Goal: Check status: Check status

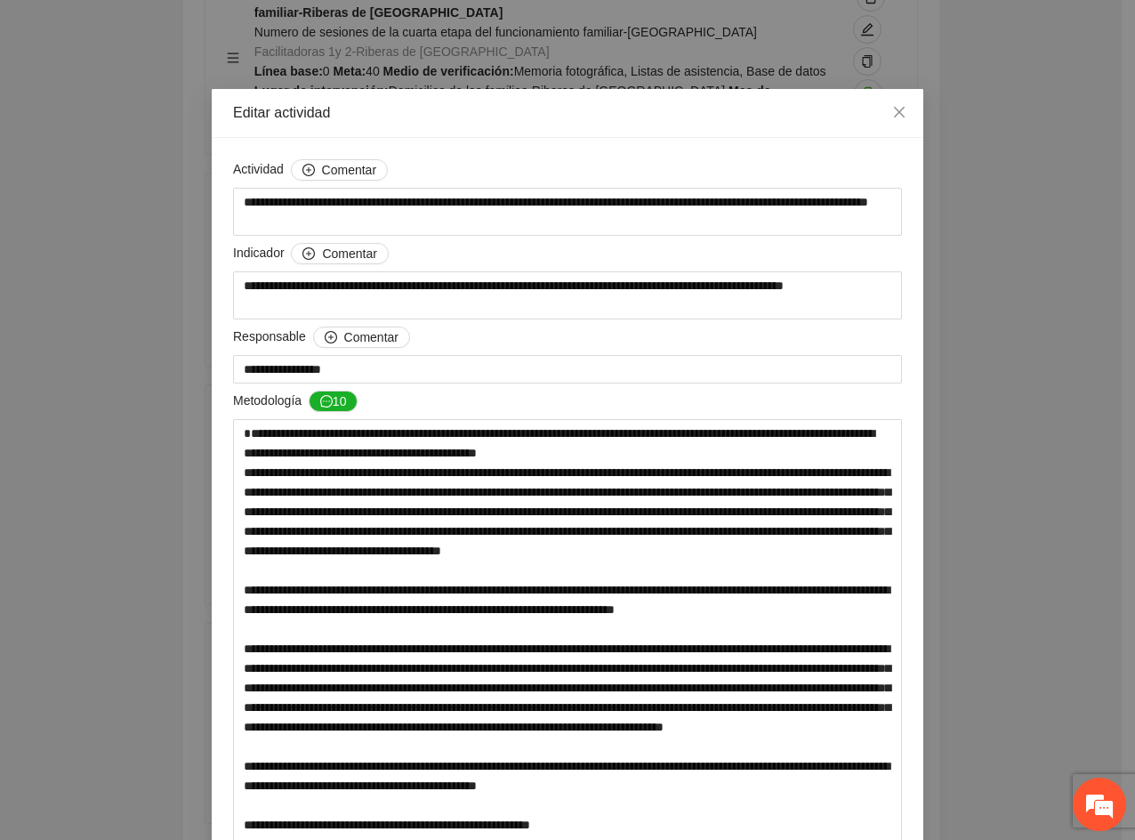
scroll to position [794, 0]
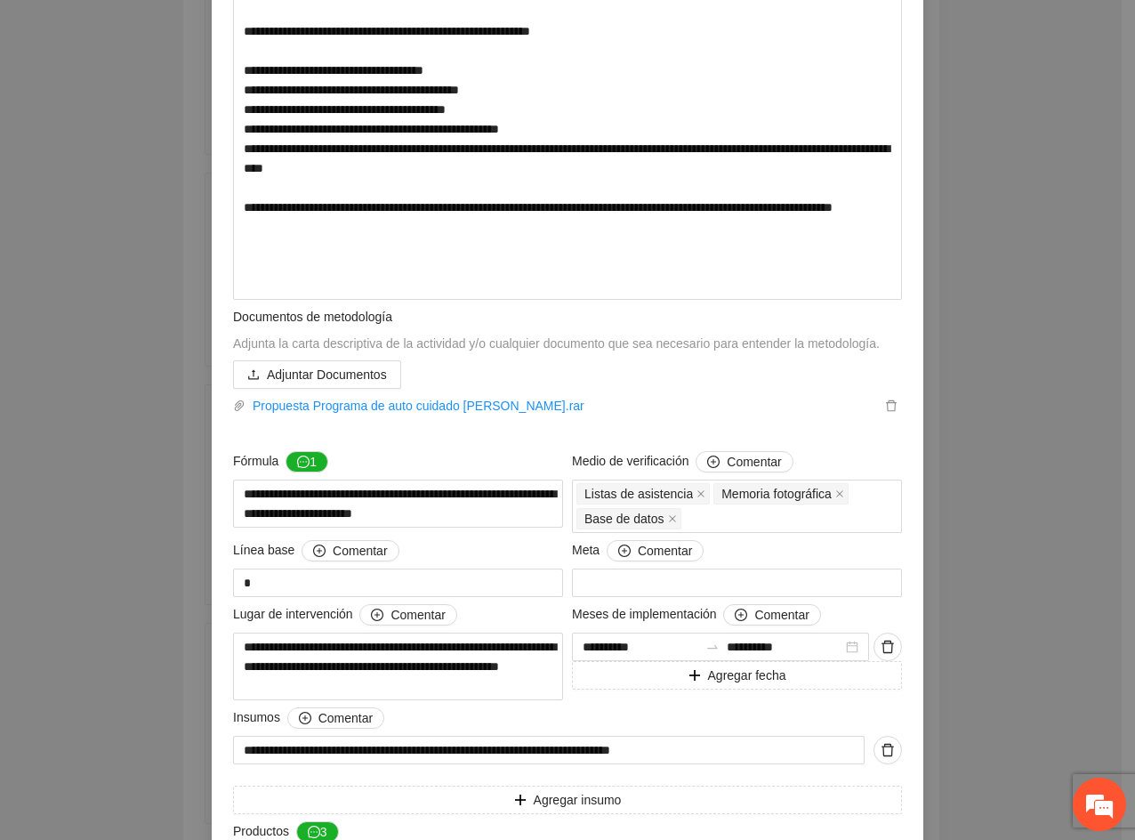
click at [1025, 581] on div "**********" at bounding box center [567, 420] width 1135 height 840
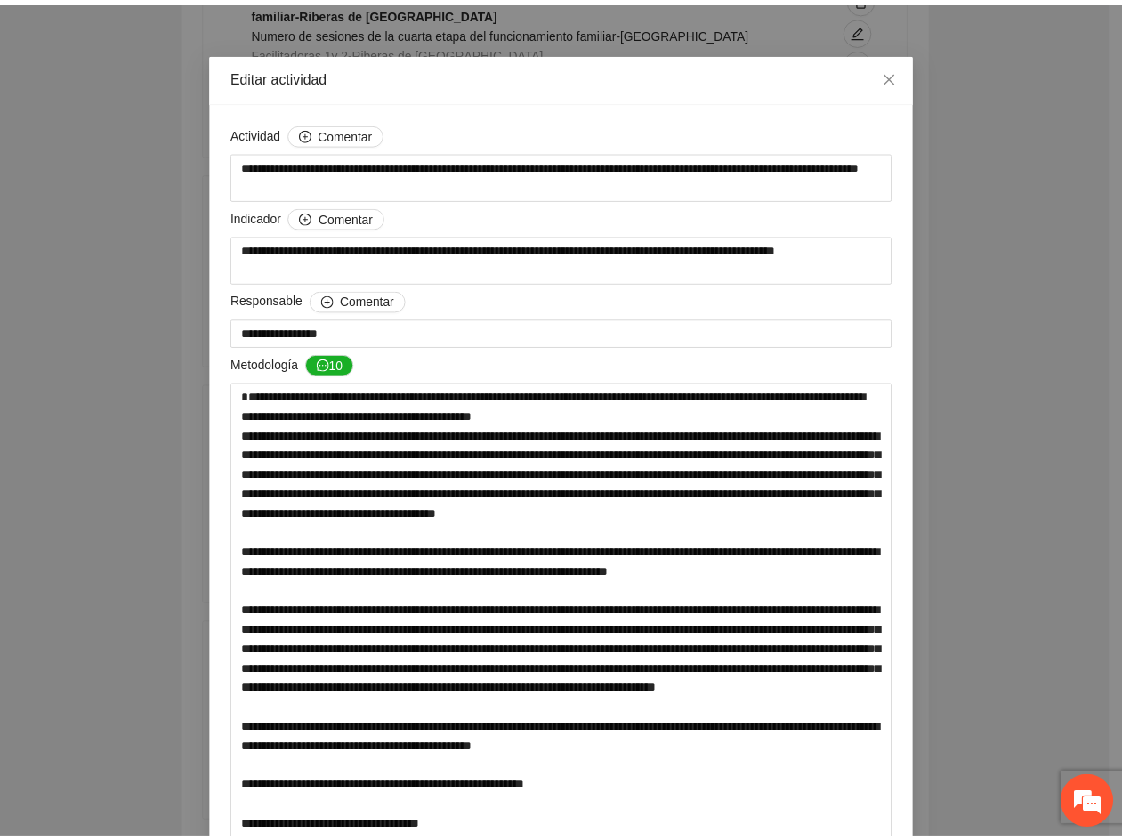
scroll to position [0, 0]
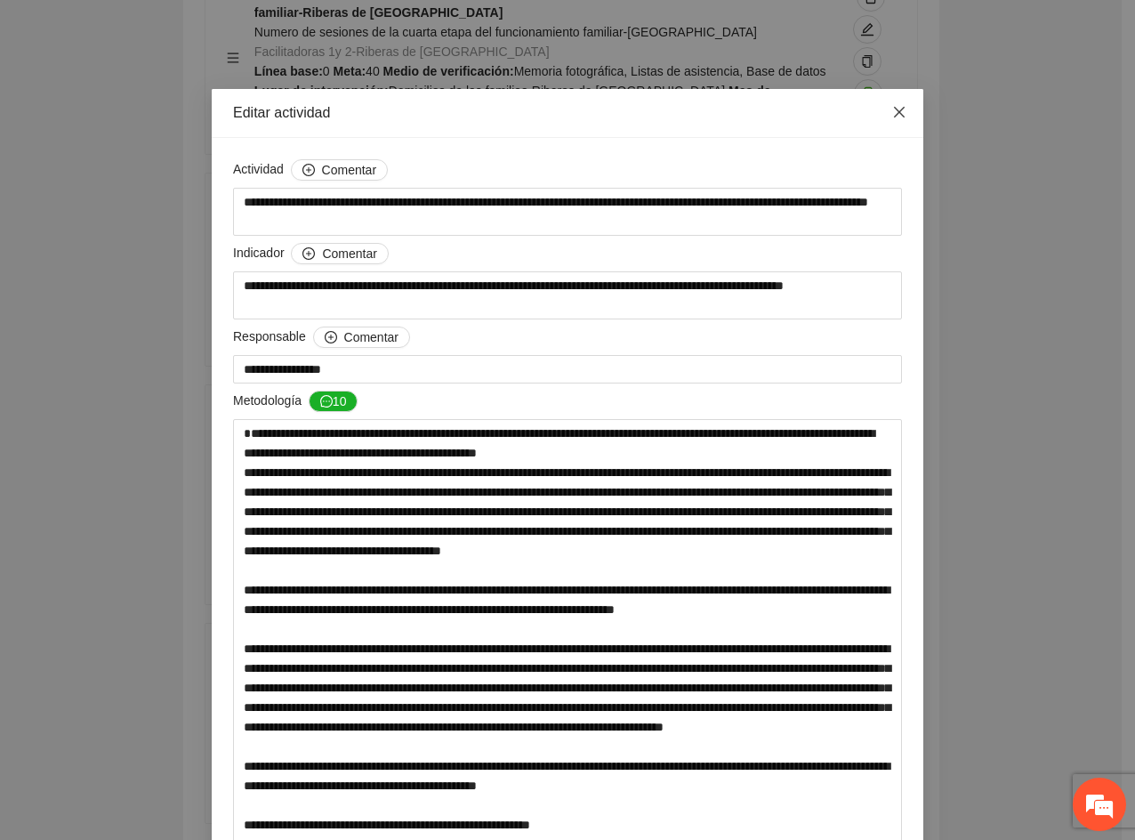
click at [892, 113] on icon "close" at bounding box center [899, 112] width 14 height 14
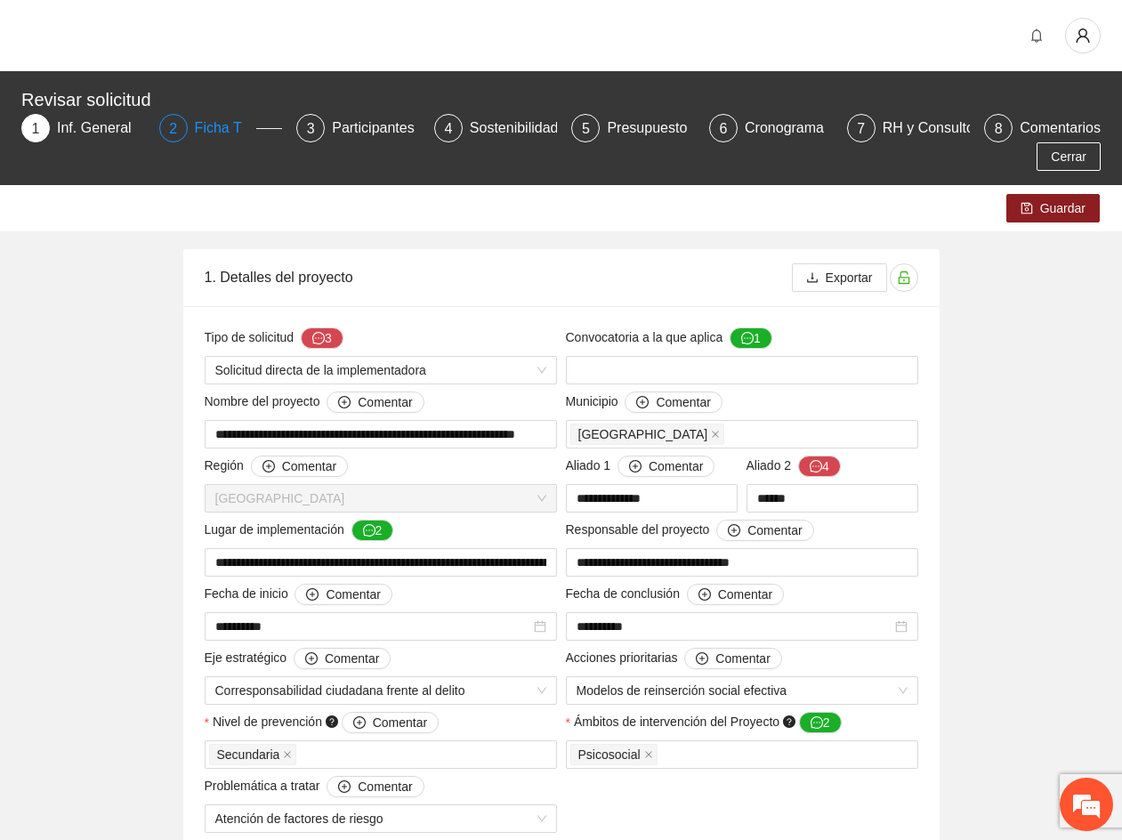
click at [165, 124] on div "2" at bounding box center [173, 128] width 28 height 28
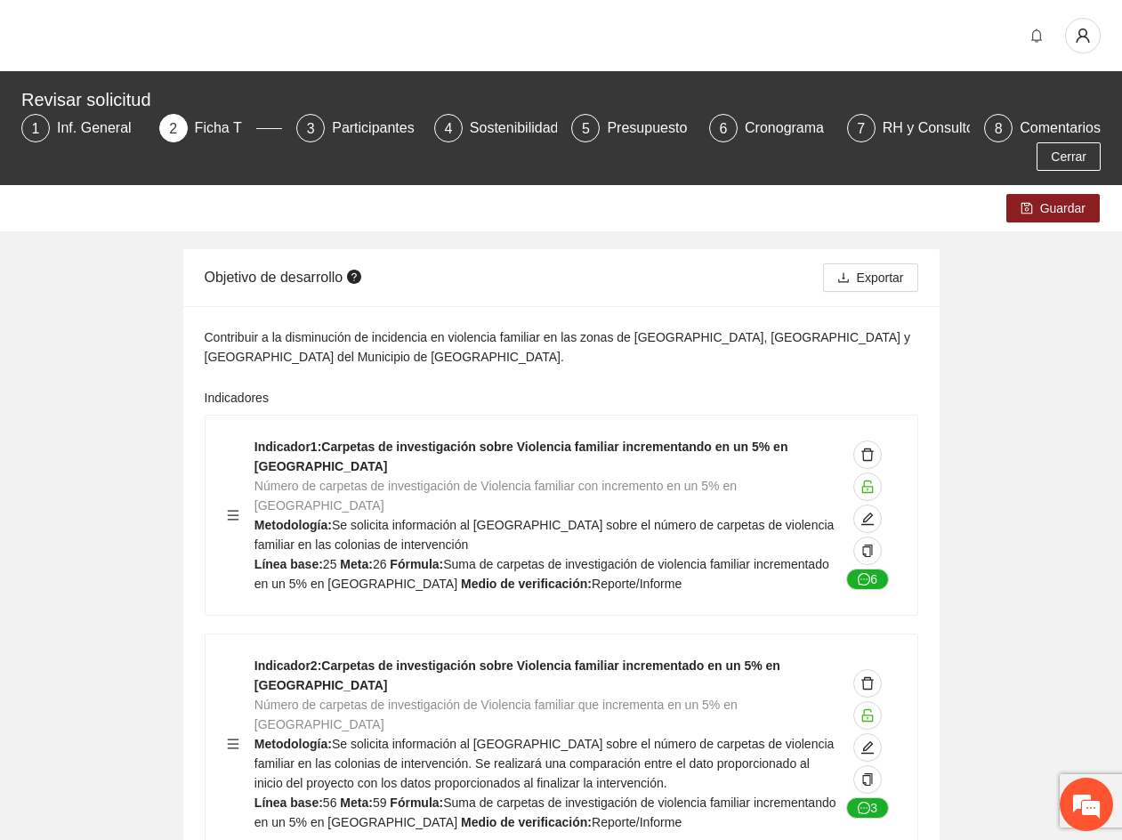
click at [244, 621] on div "Indicador 1 : Carpetas de investigación sobre Violencia familiar incrementando …" at bounding box center [562, 763] width 714 height 697
click at [342, 266] on div "Objetivo de desarrollo" at bounding box center [514, 277] width 618 height 51
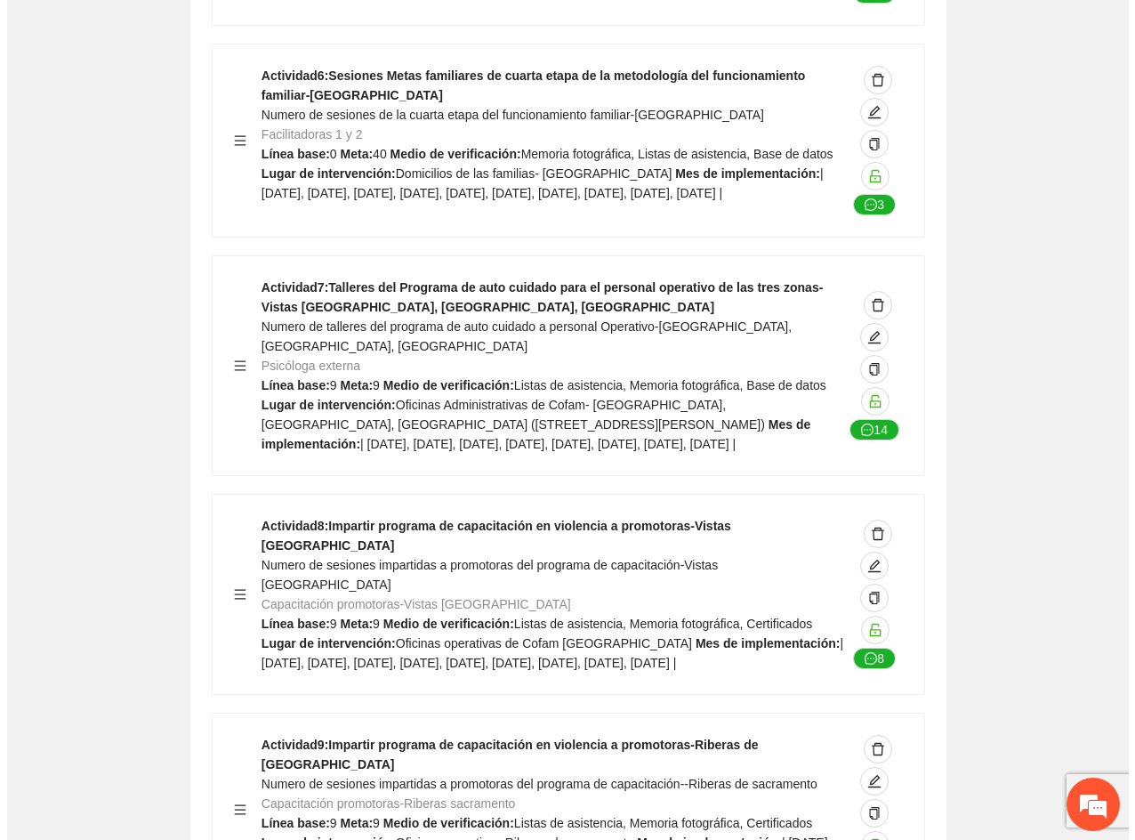
scroll to position [31908, 0]
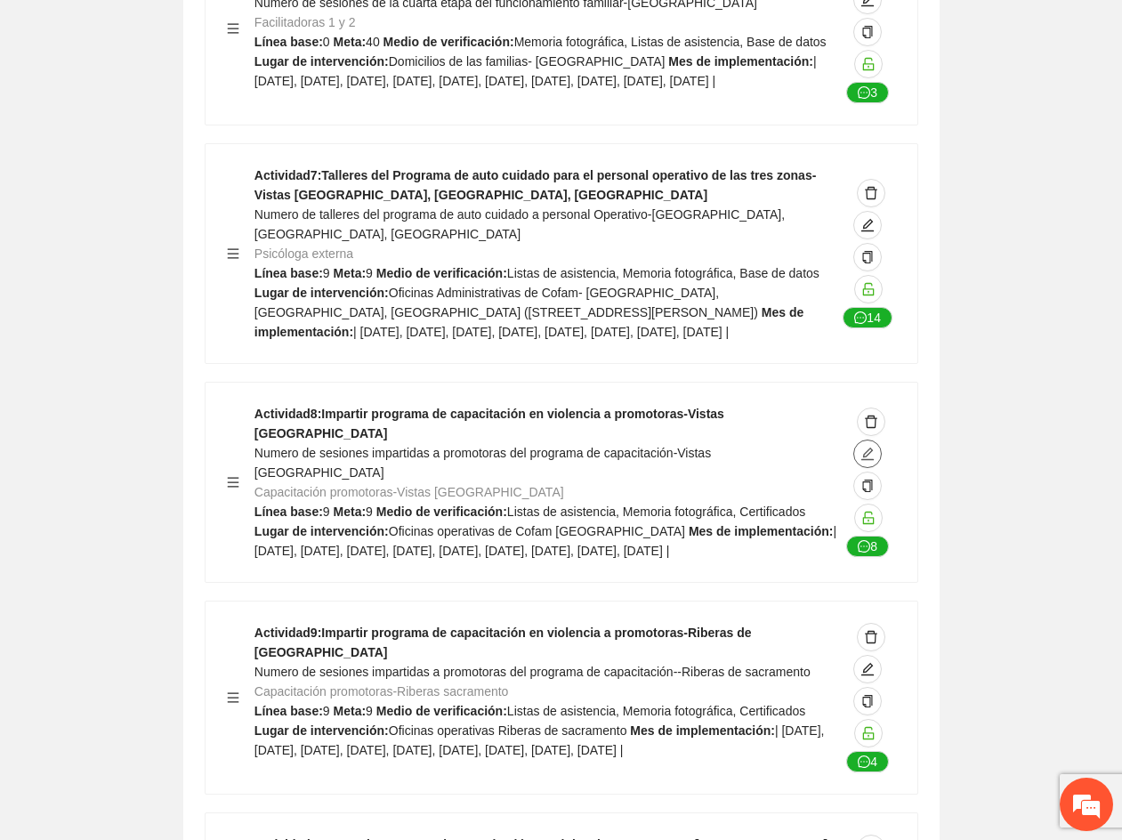
click at [864, 447] on icon "edit" at bounding box center [867, 454] width 14 height 14
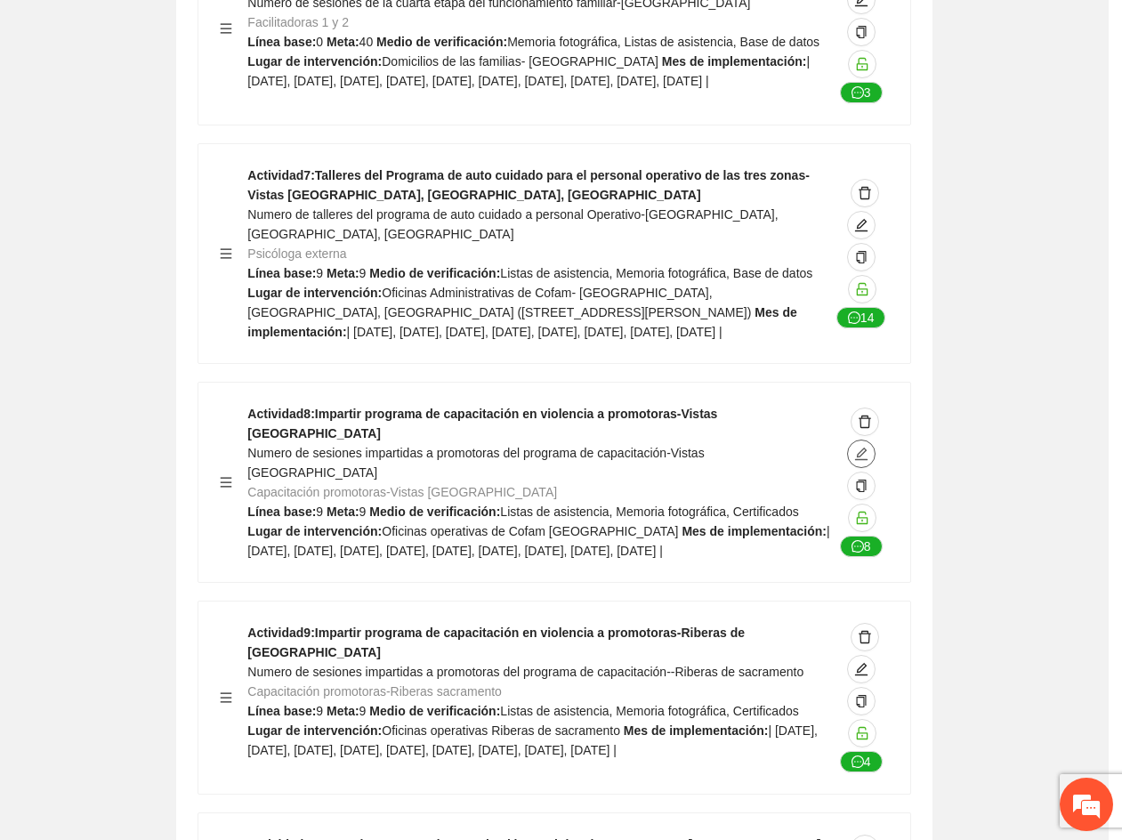
type textarea "**********"
type input "**********"
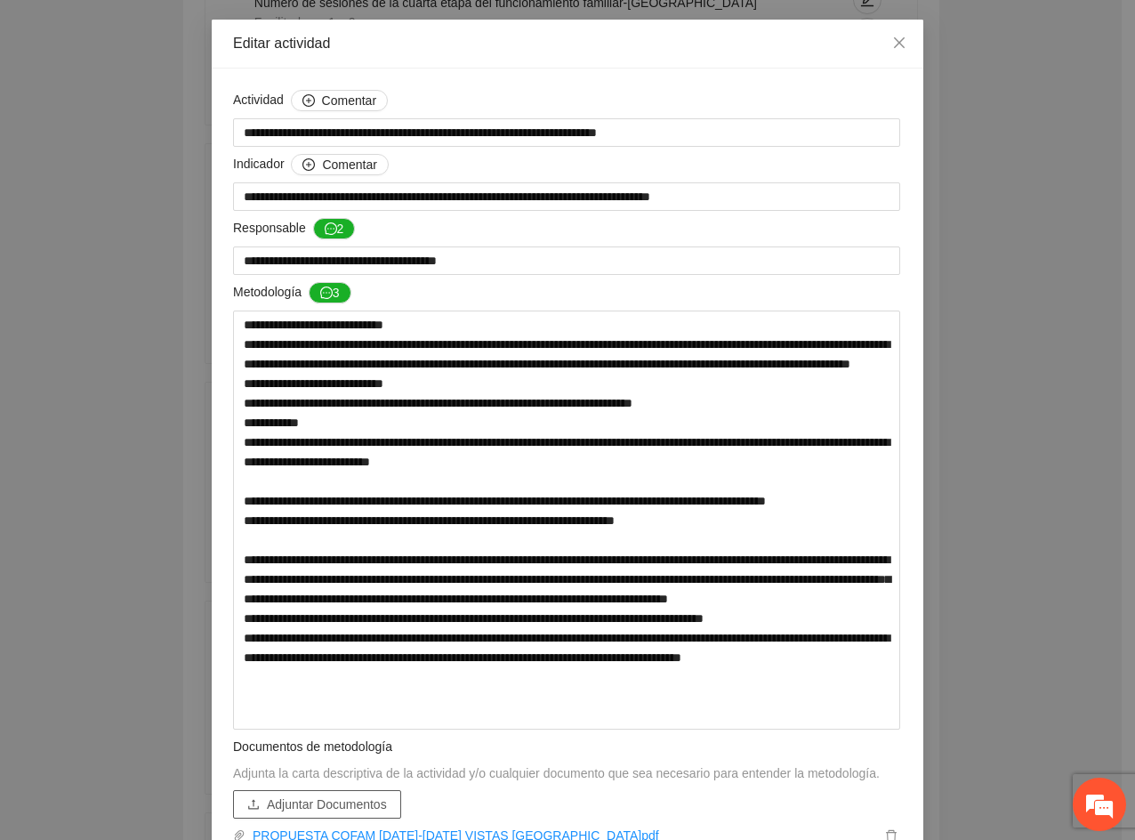
scroll to position [267, 0]
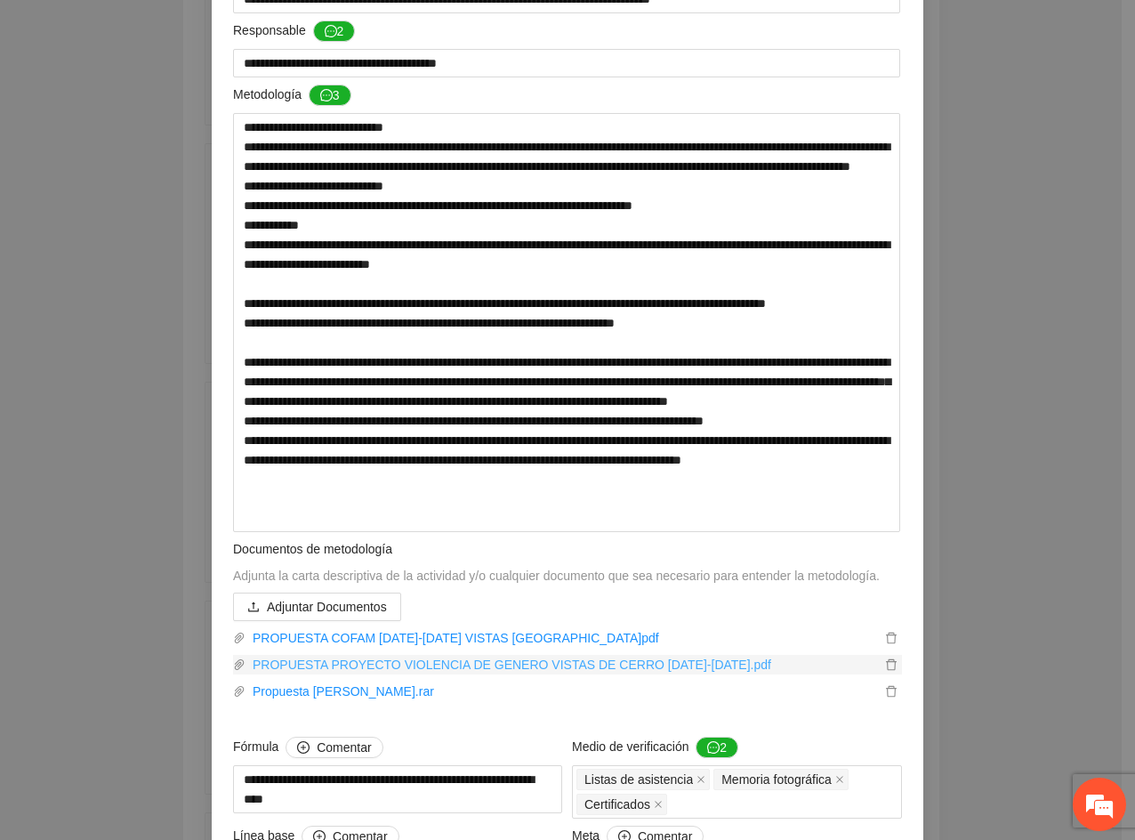
click at [350, 663] on link "PROPUESTA PROYECTO VIOLENCIA DE GENERO VISTAS DE CERRO [DATE]-[DATE].pdf" at bounding box center [563, 665] width 635 height 20
click at [1069, 661] on div "**********" at bounding box center [567, 420] width 1135 height 840
click at [447, 632] on link "PROPUESTA COFAM [DATE]-[DATE] VISTAS [GEOGRAPHIC_DATA]pdf" at bounding box center [563, 638] width 635 height 20
click at [994, 736] on div "**********" at bounding box center [567, 420] width 1135 height 840
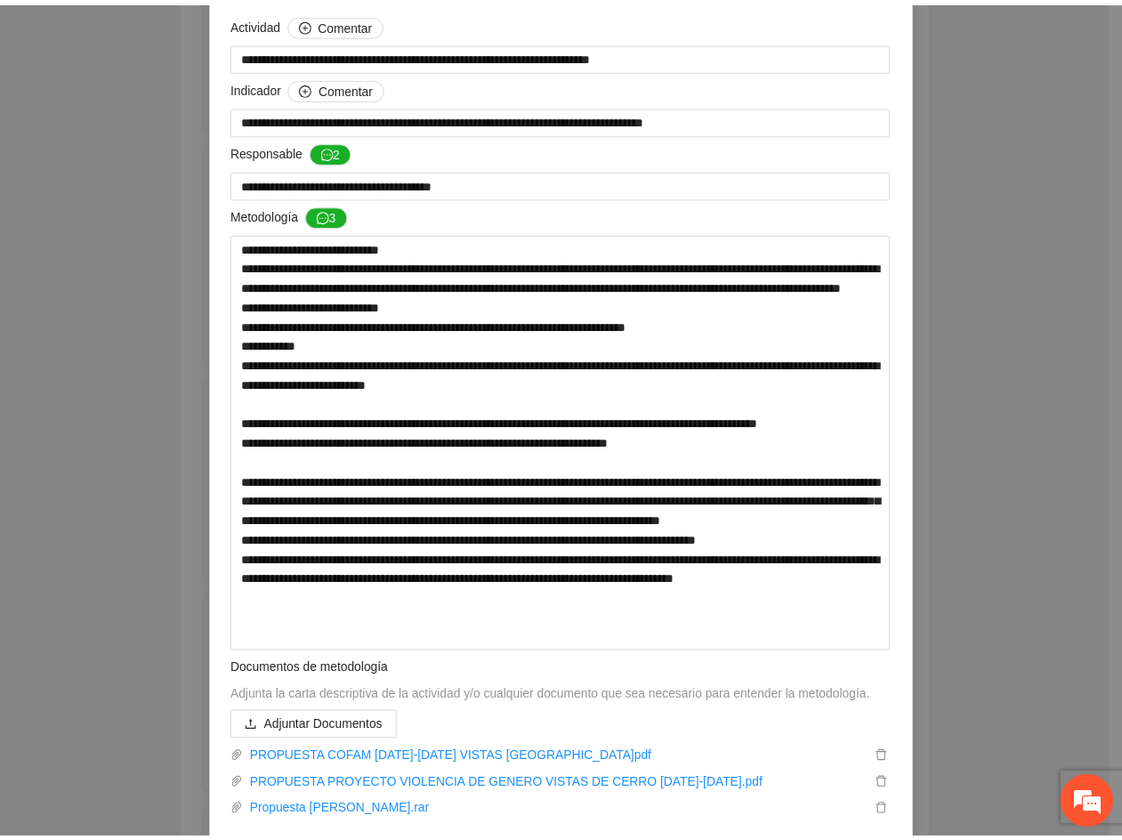
scroll to position [0, 0]
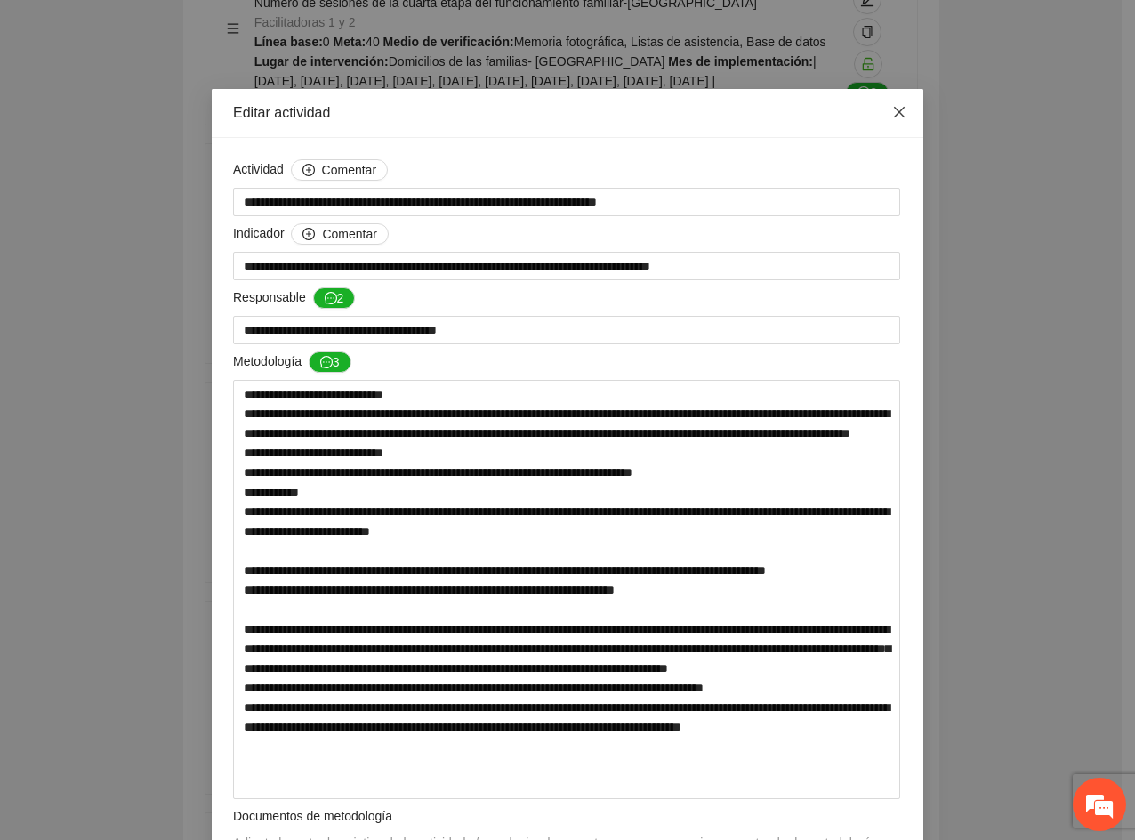
click at [892, 116] on icon "close" at bounding box center [899, 112] width 14 height 14
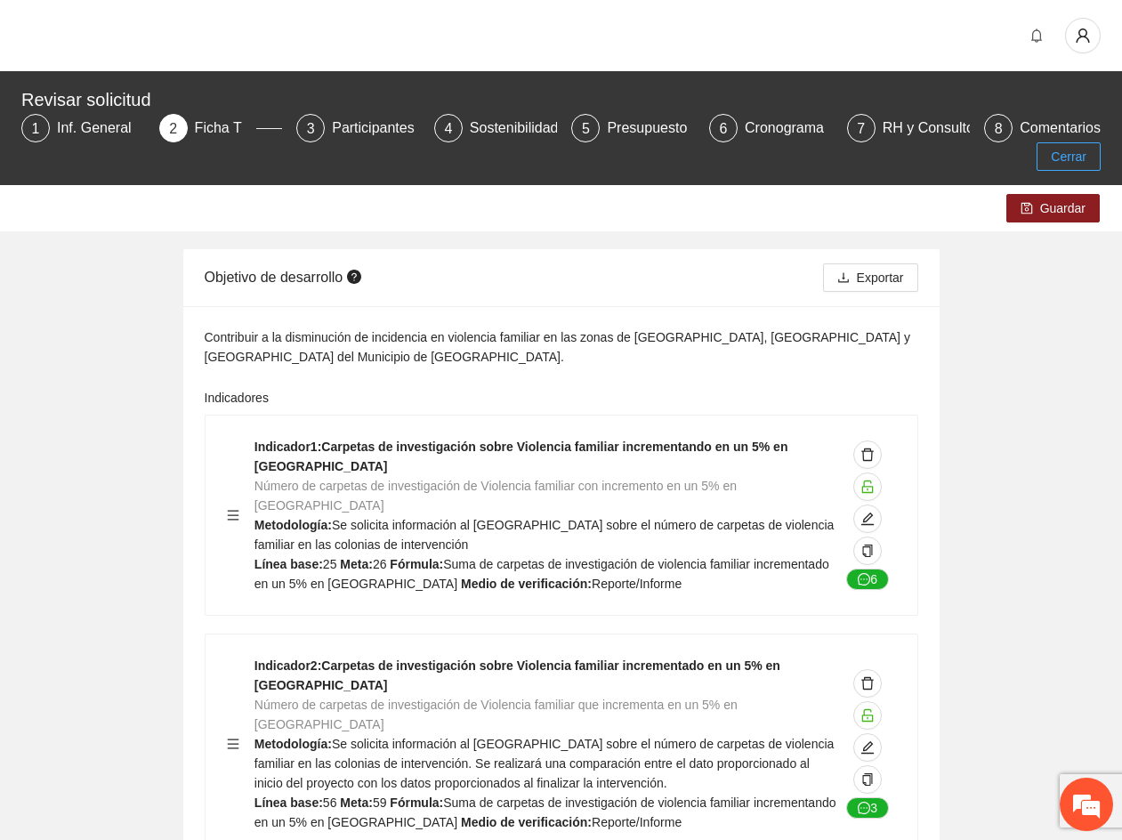
click at [1052, 149] on button "Cerrar" at bounding box center [1068, 156] width 64 height 28
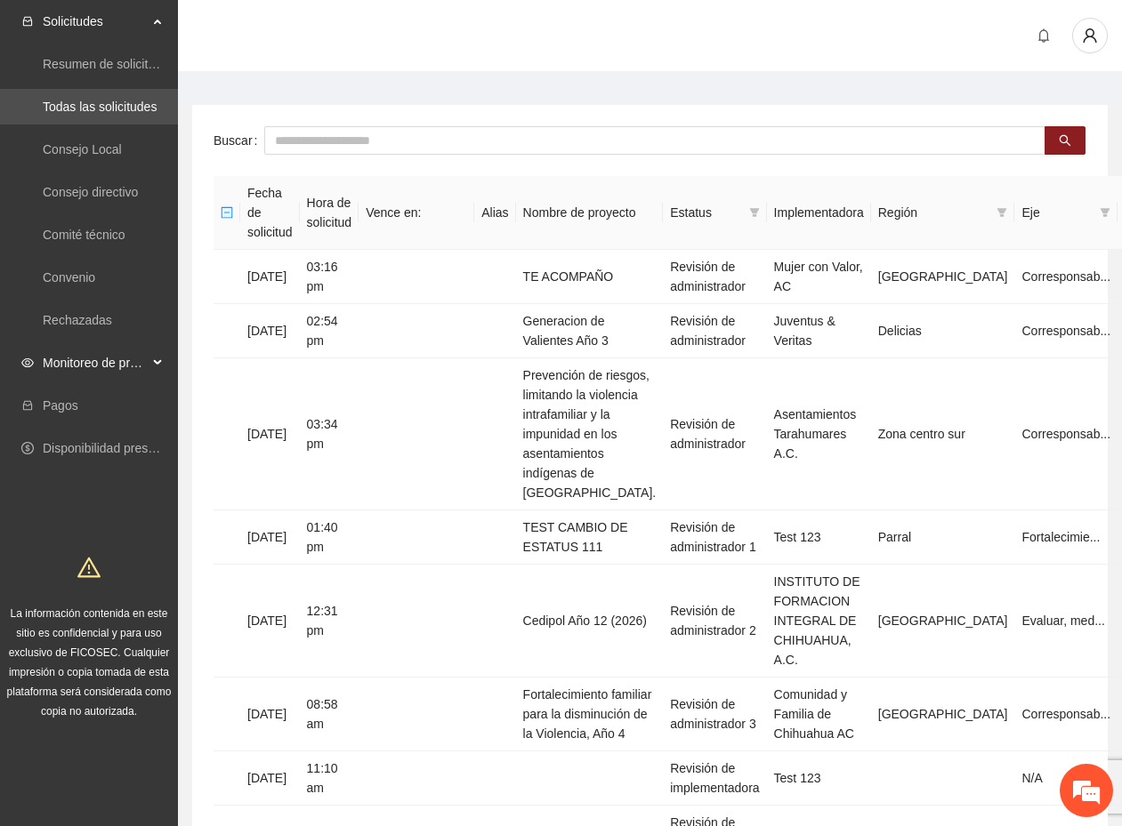
click at [133, 353] on span "Monitoreo de proyectos" at bounding box center [95, 363] width 105 height 36
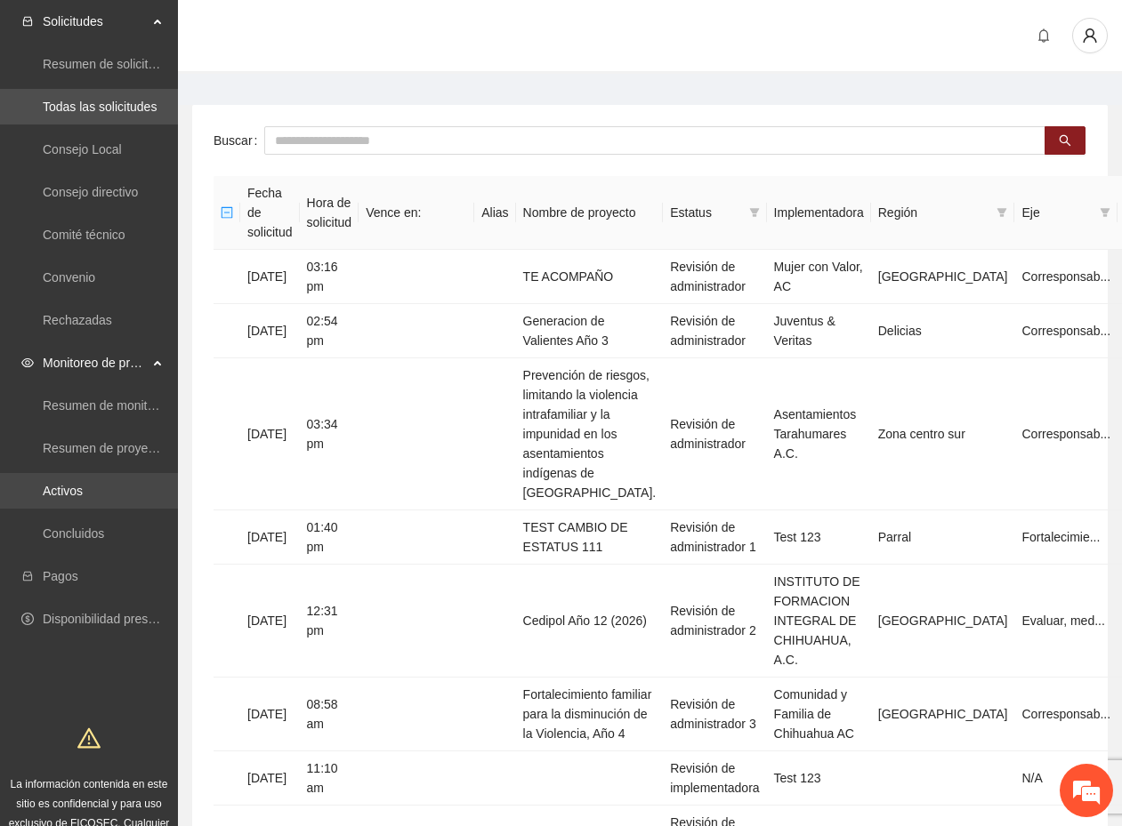
click at [67, 498] on link "Activos" at bounding box center [63, 491] width 40 height 14
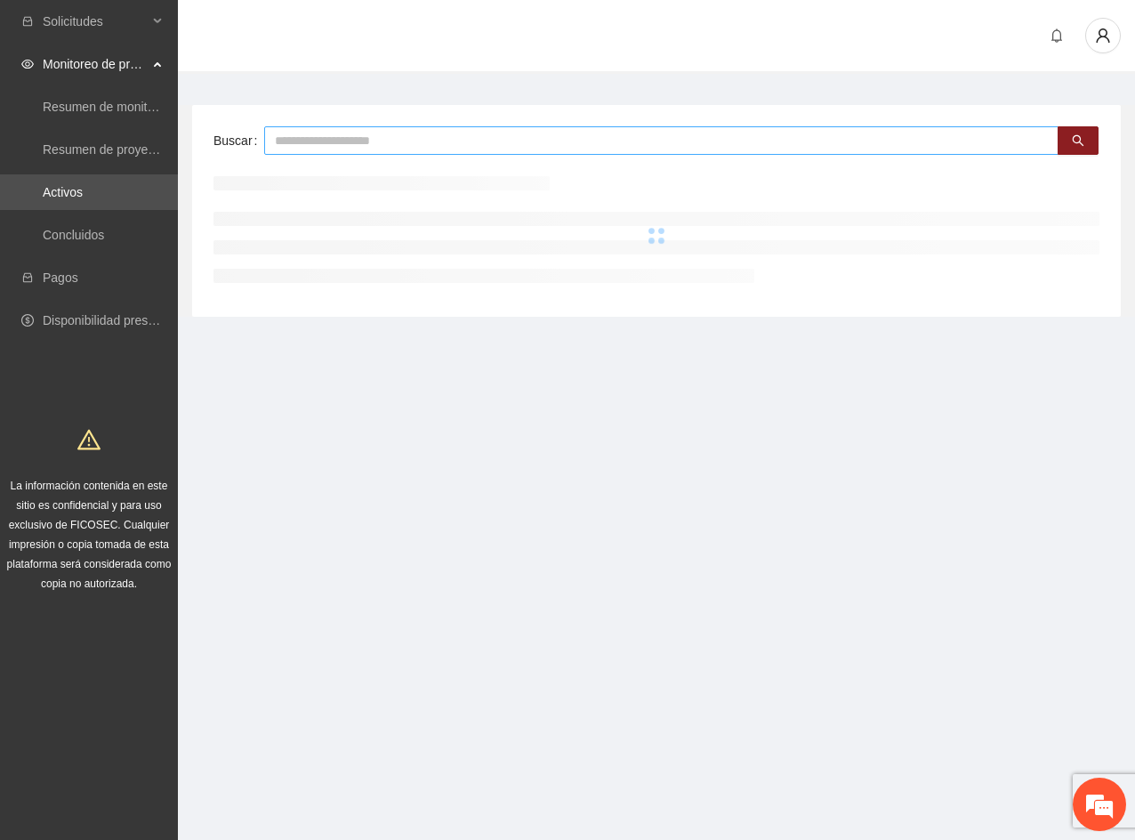
click at [295, 146] on input "text" at bounding box center [661, 140] width 794 height 28
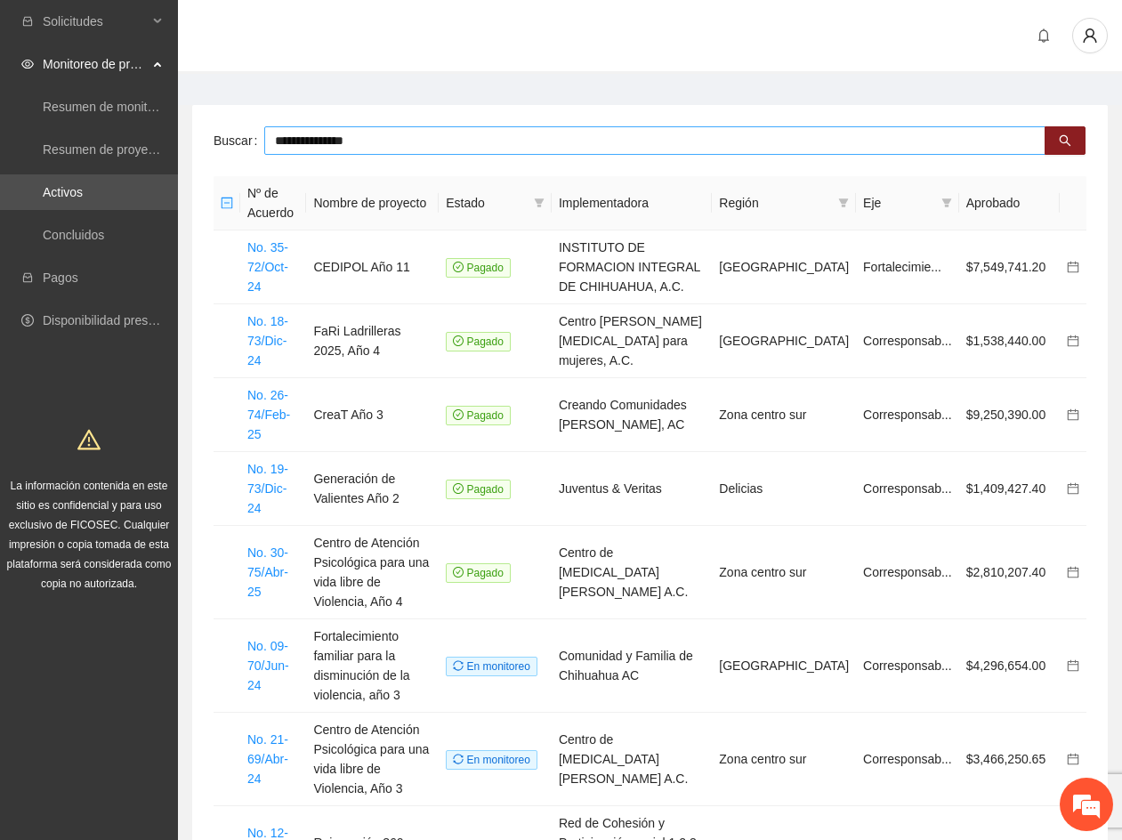
type input "**********"
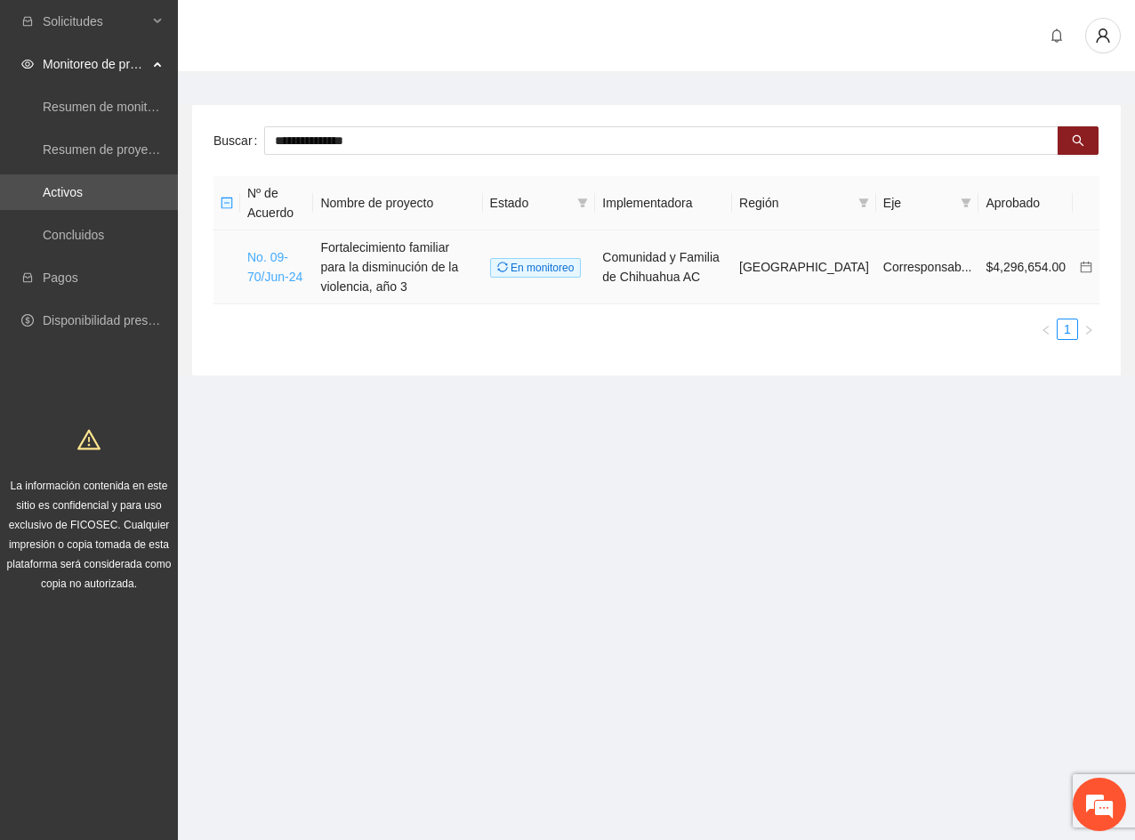
click at [278, 260] on link "No. 09-70/Jun-24" at bounding box center [274, 267] width 55 height 34
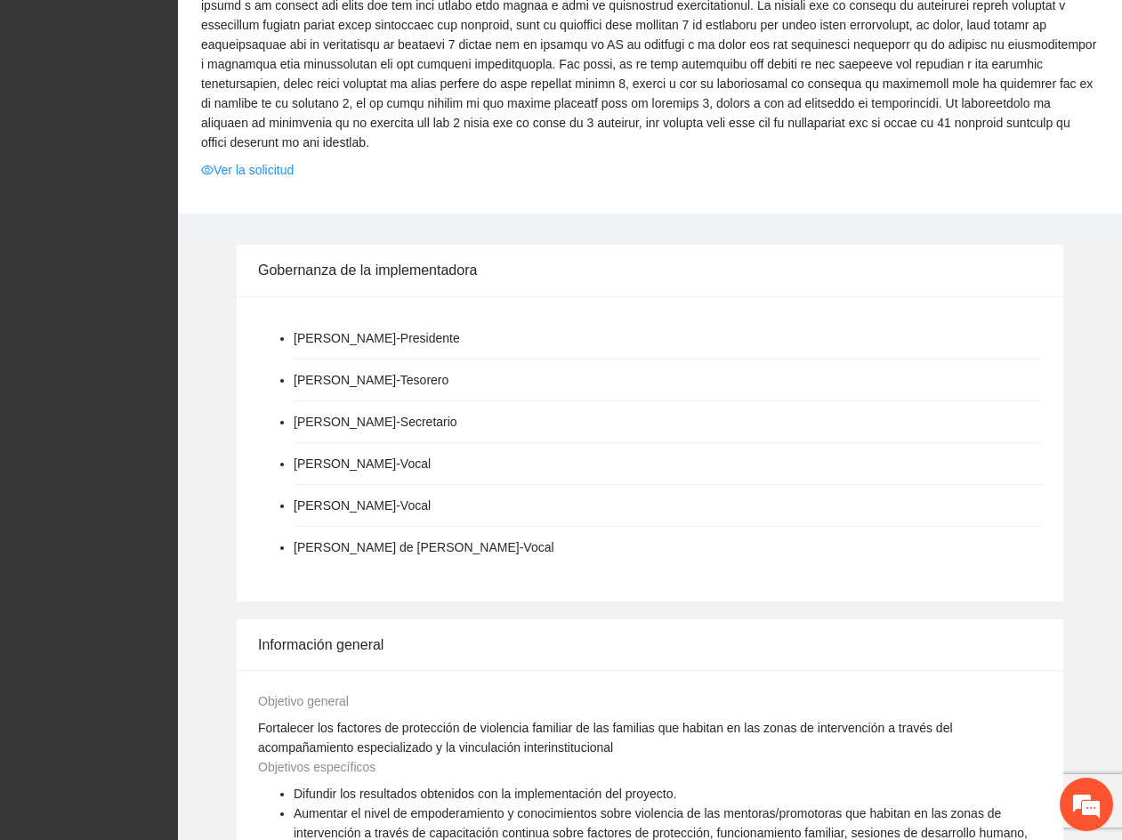
scroll to position [801, 0]
click at [271, 159] on link "Ver la solicitud" at bounding box center [247, 169] width 93 height 20
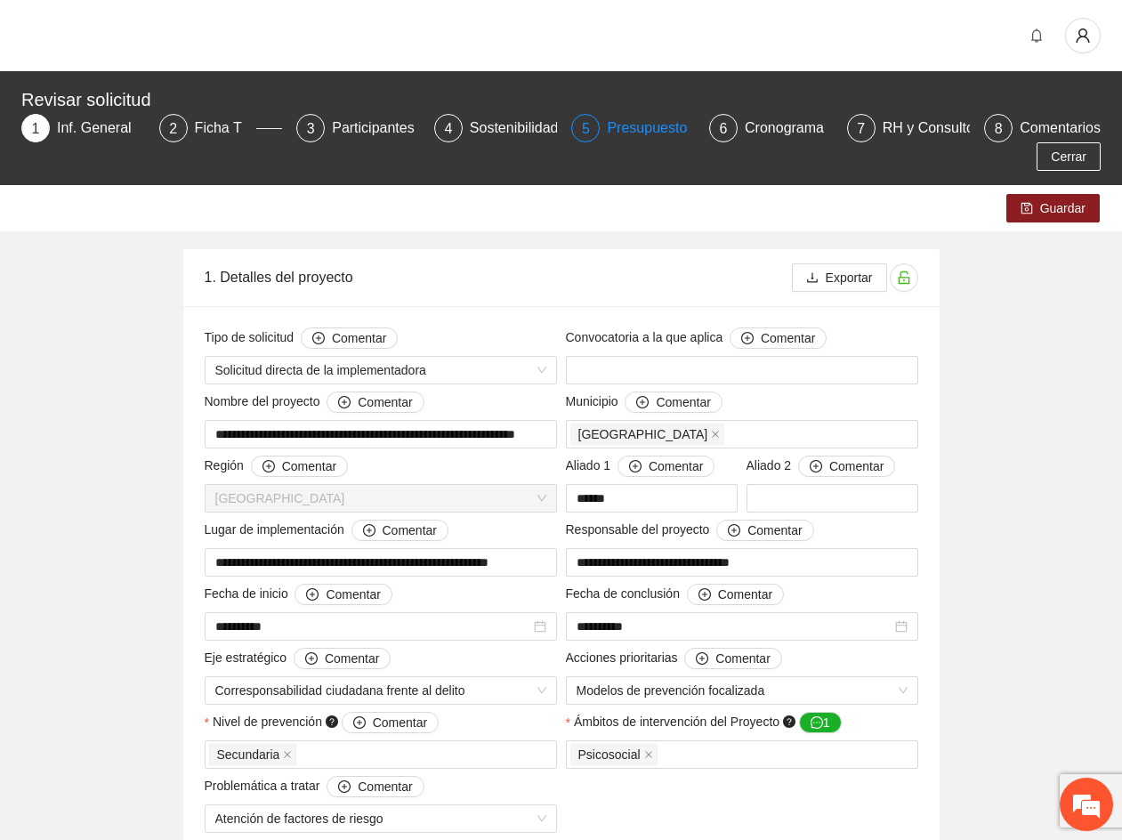
click at [636, 134] on div "Presupuesto" at bounding box center [654, 128] width 94 height 28
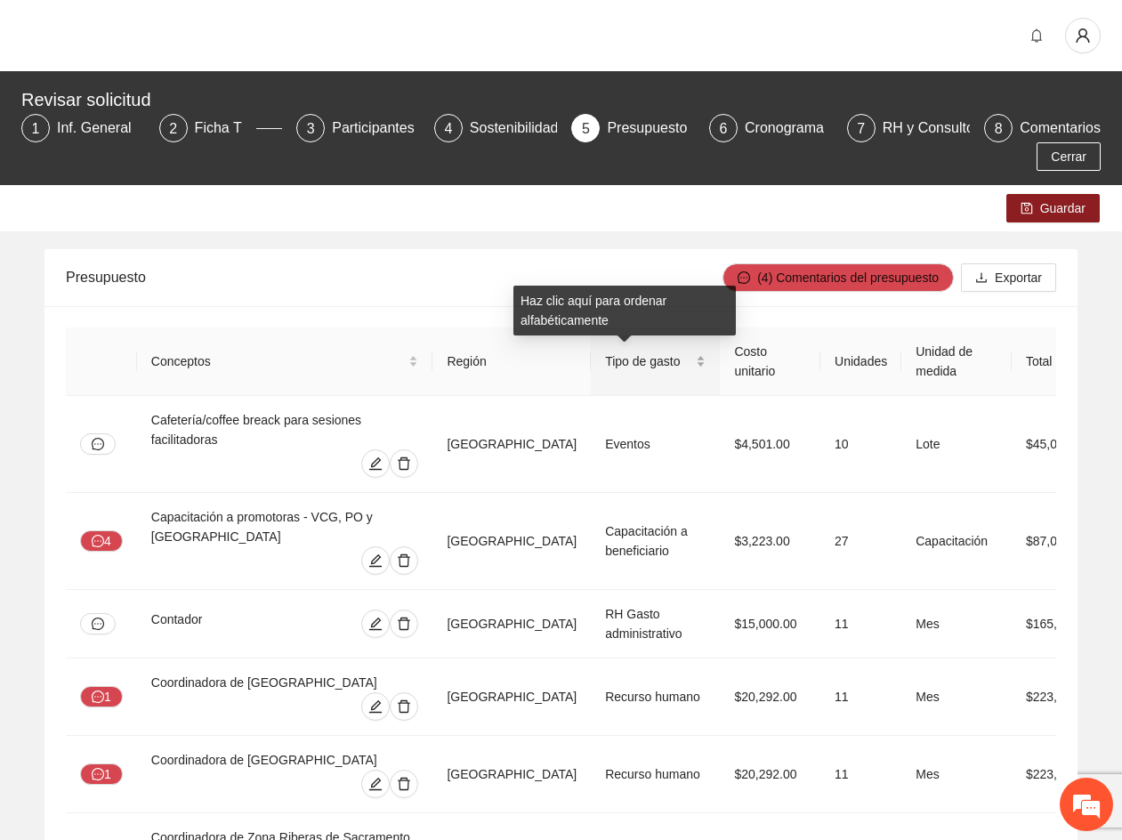
click at [674, 359] on div "Tipo de gasto" at bounding box center [655, 361] width 101 height 20
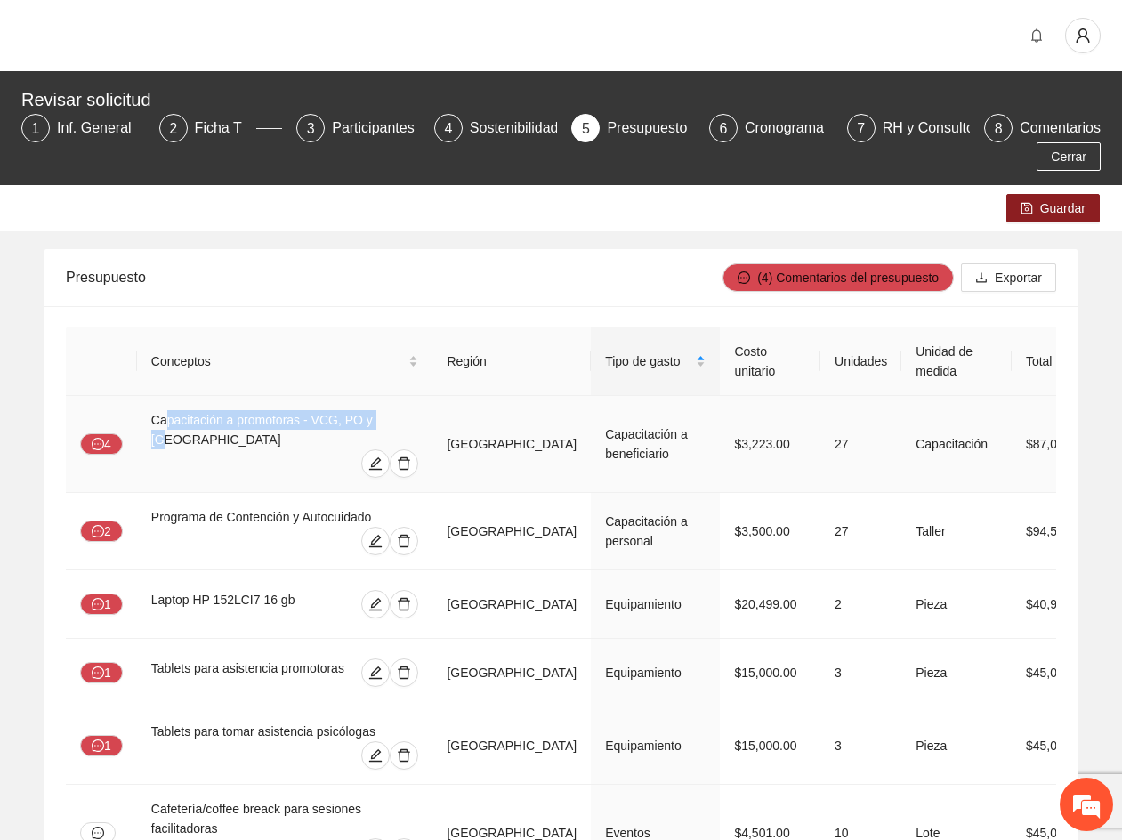
drag, startPoint x: 163, startPoint y: 421, endPoint x: 384, endPoint y: 424, distance: 221.6
click at [384, 424] on div "Capacitación a promotoras - VCG, PO y [GEOGRAPHIC_DATA]" at bounding box center [285, 429] width 268 height 39
click at [313, 302] on div "Presupuesto" at bounding box center [394, 277] width 657 height 51
click at [1062, 161] on span "Cerrar" at bounding box center [1069, 157] width 36 height 20
